Goal: Transaction & Acquisition: Purchase product/service

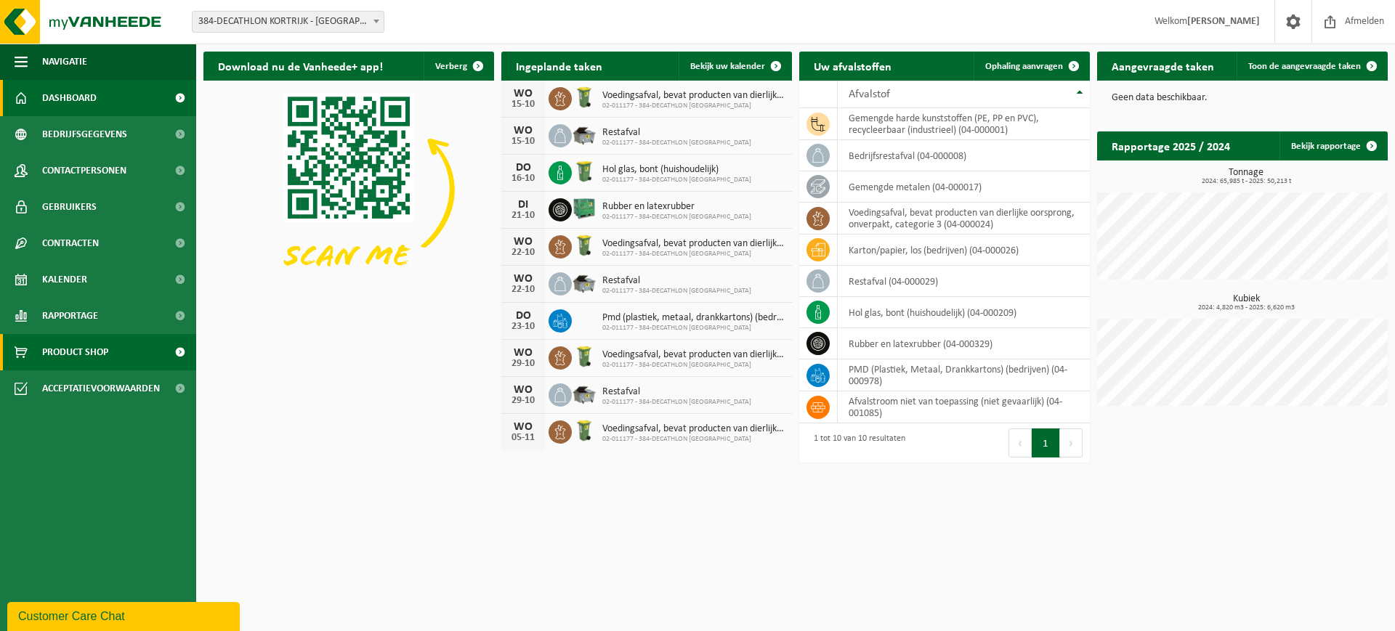
click at [46, 357] on span "Product Shop" at bounding box center [75, 352] width 66 height 36
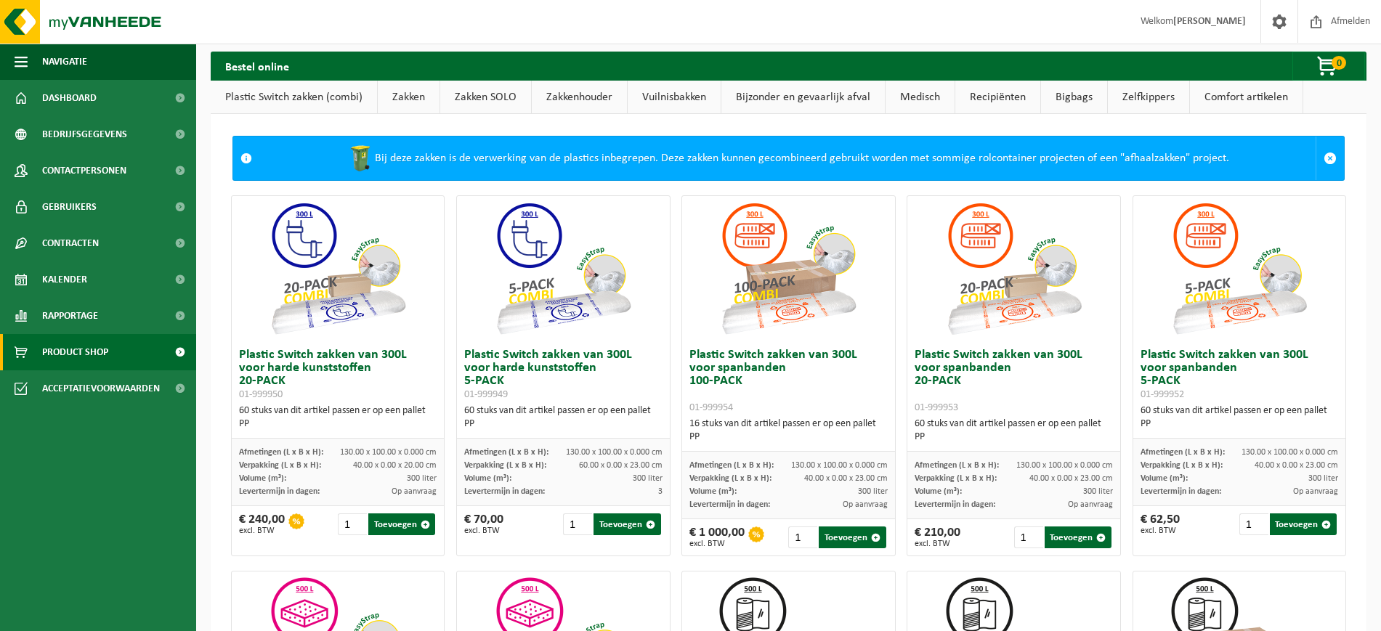
click at [400, 97] on link "Zakken" at bounding box center [409, 97] width 62 height 33
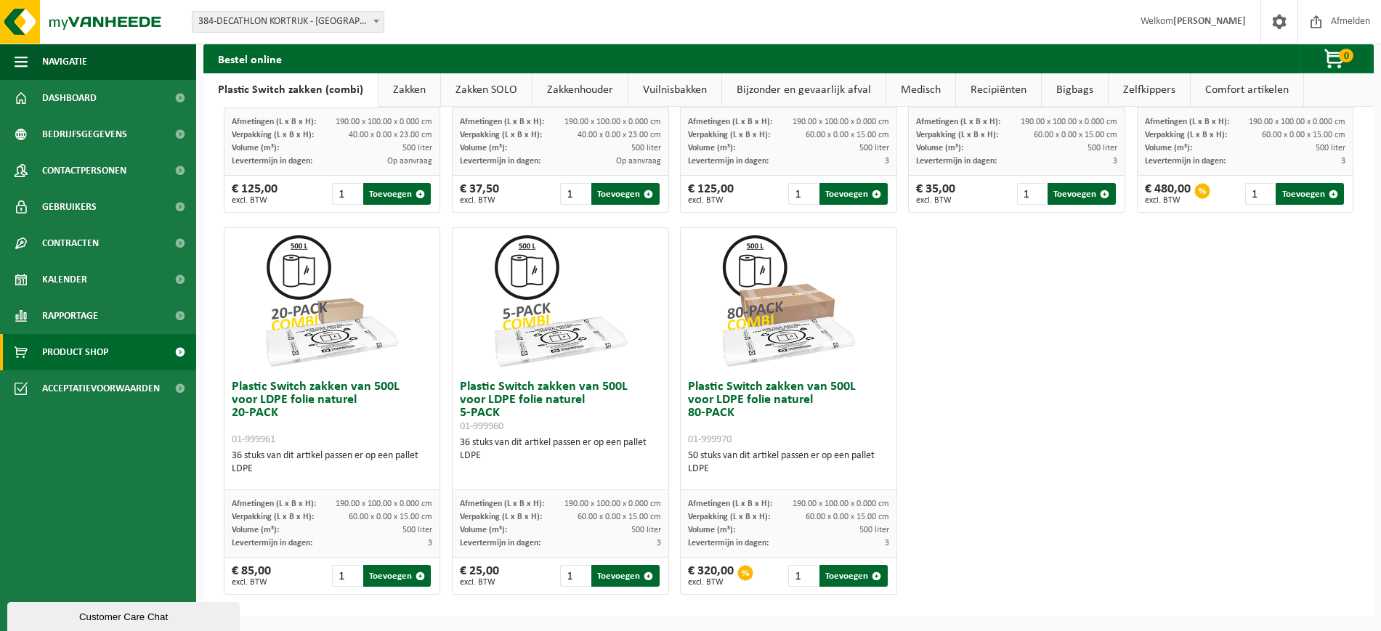
click at [408, 96] on link "Zakken" at bounding box center [409, 89] width 62 height 33
